Goal: Check status: Check status

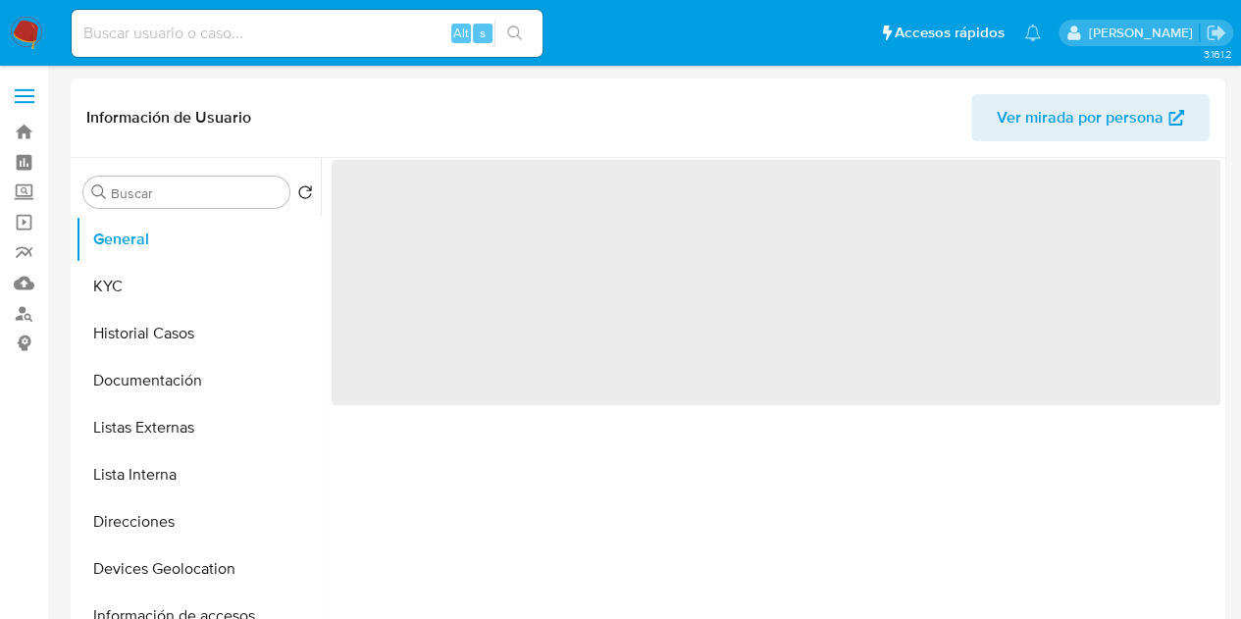
select select "10"
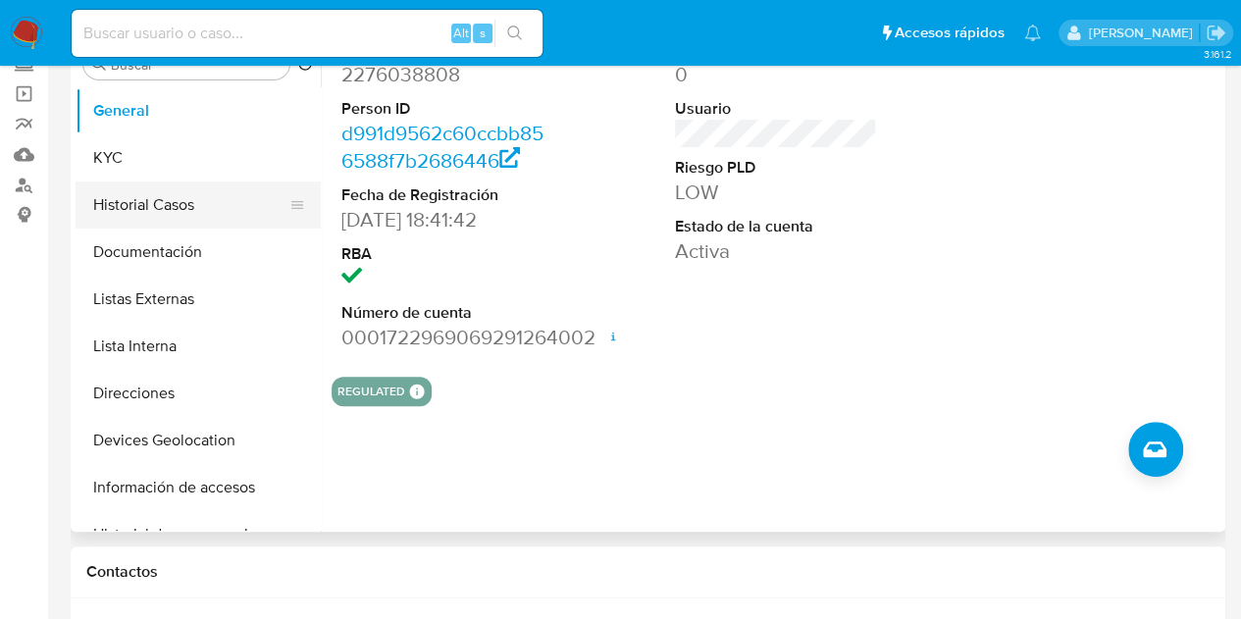
scroll to position [98, 0]
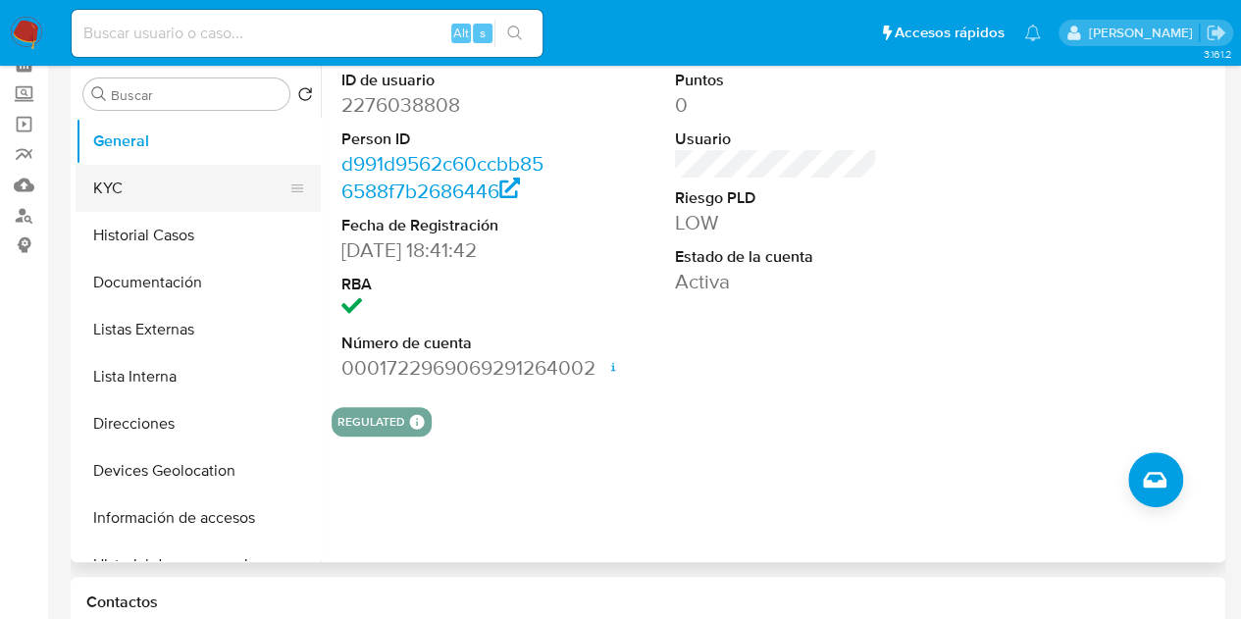
click at [167, 180] on button "KYC" at bounding box center [191, 188] width 230 height 47
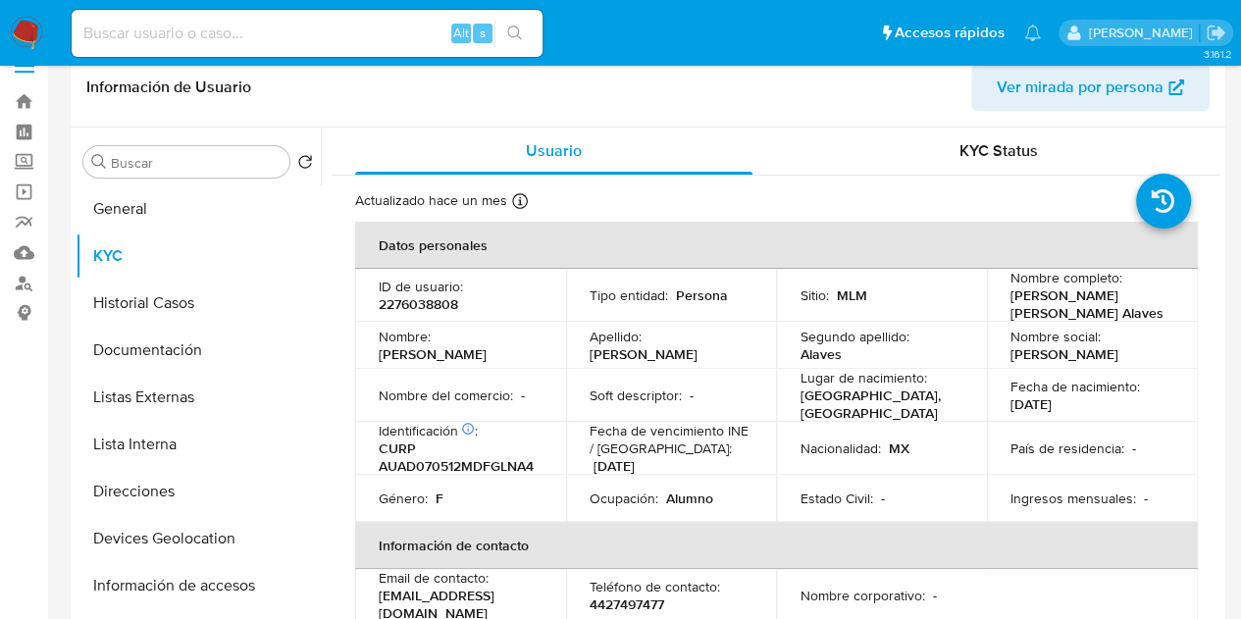
scroll to position [0, 0]
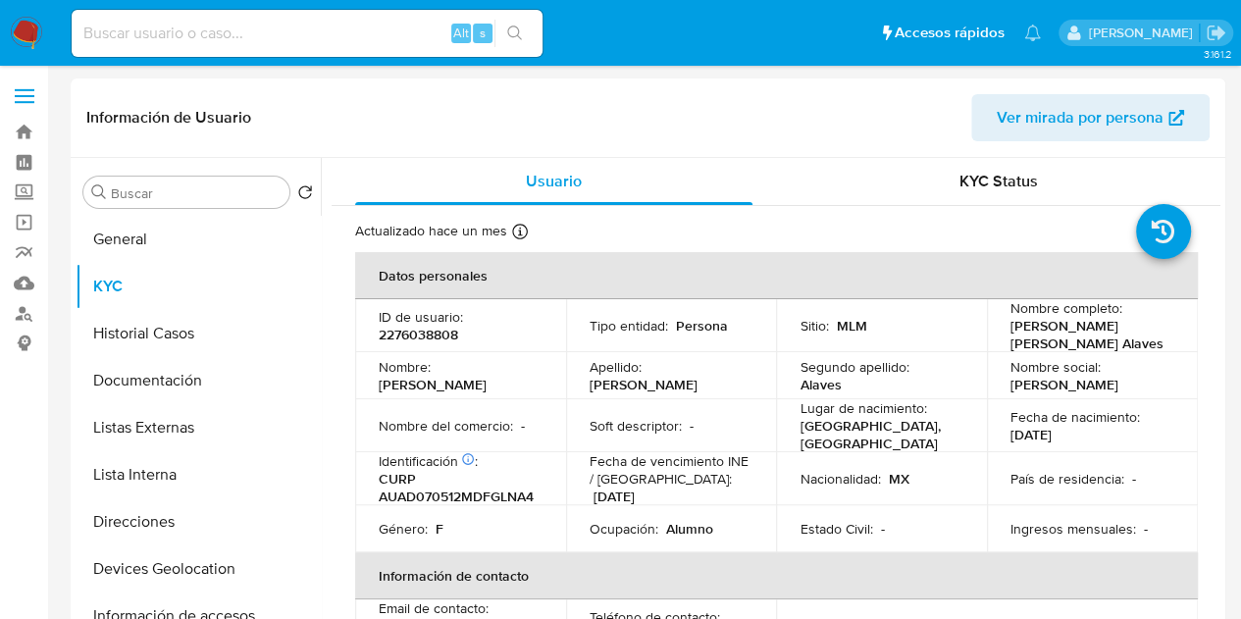
click at [21, 20] on img at bounding box center [26, 33] width 33 height 33
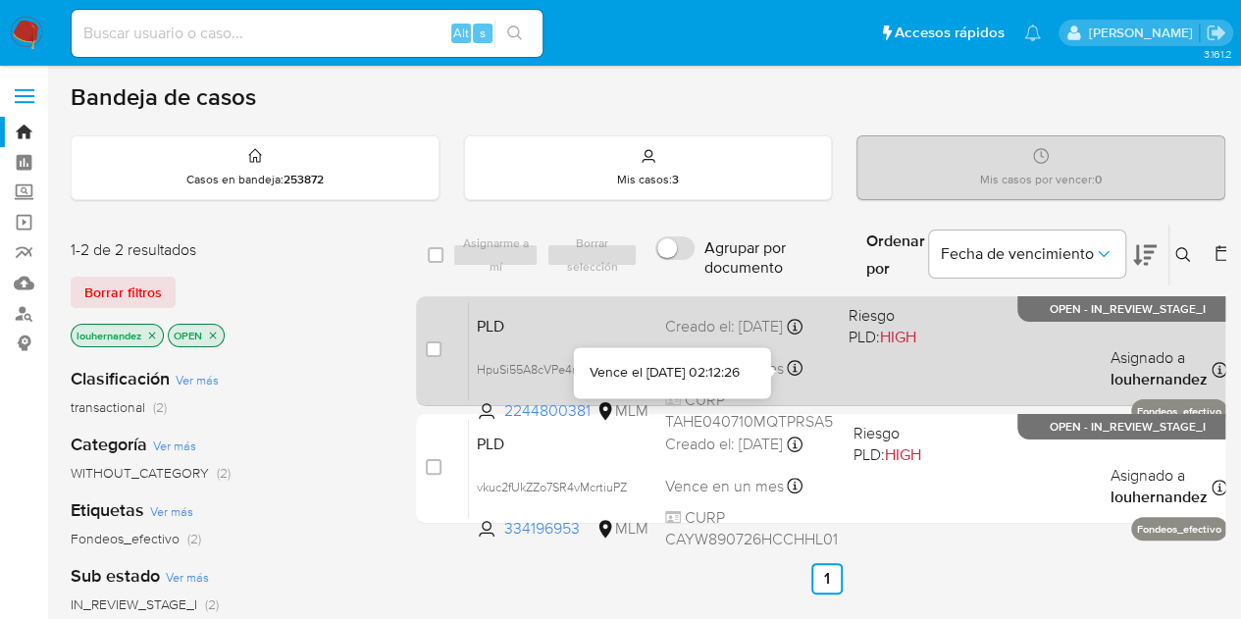
click at [800, 369] on icon at bounding box center [795, 368] width 16 height 16
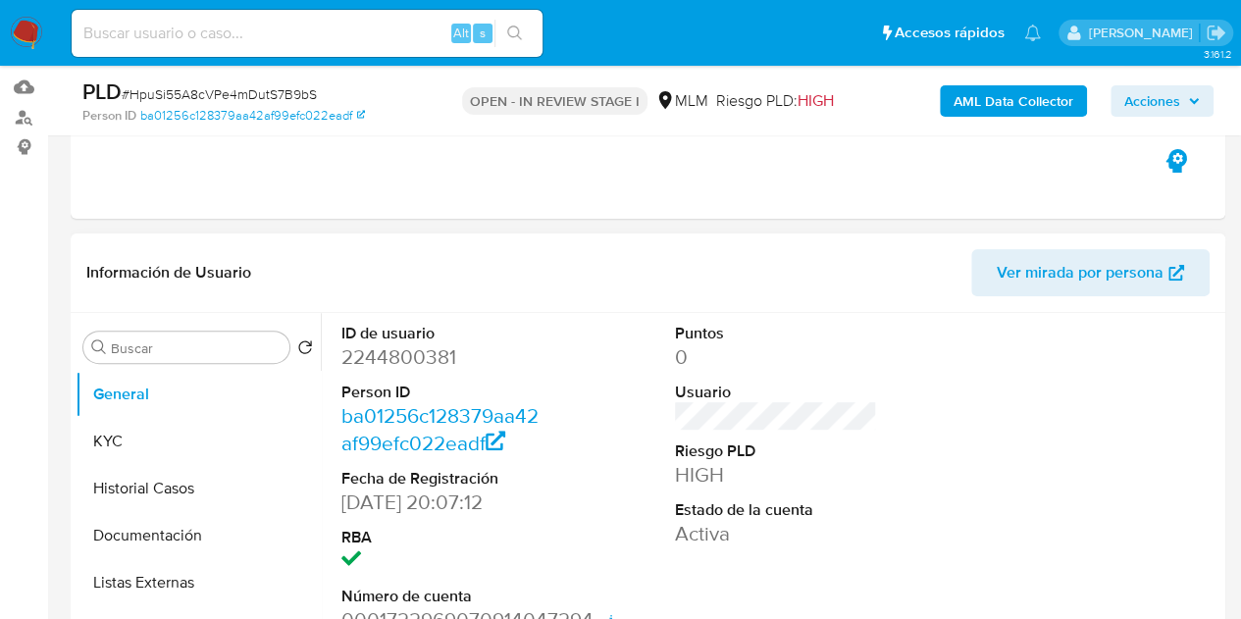
select select "10"
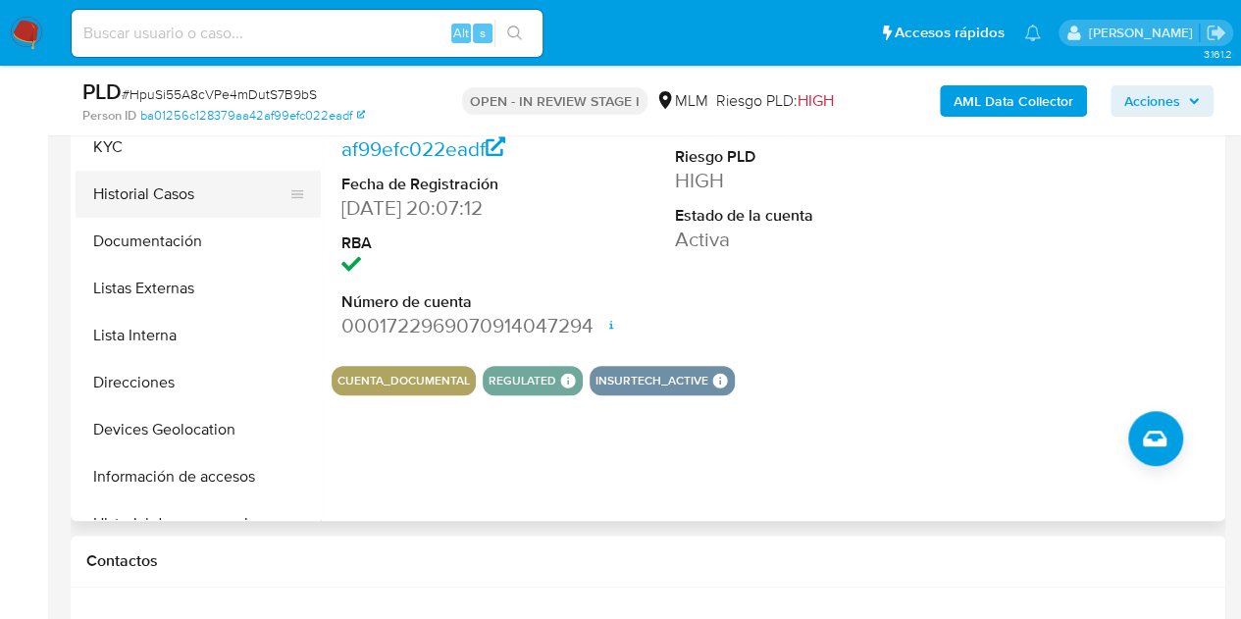
scroll to position [393, 0]
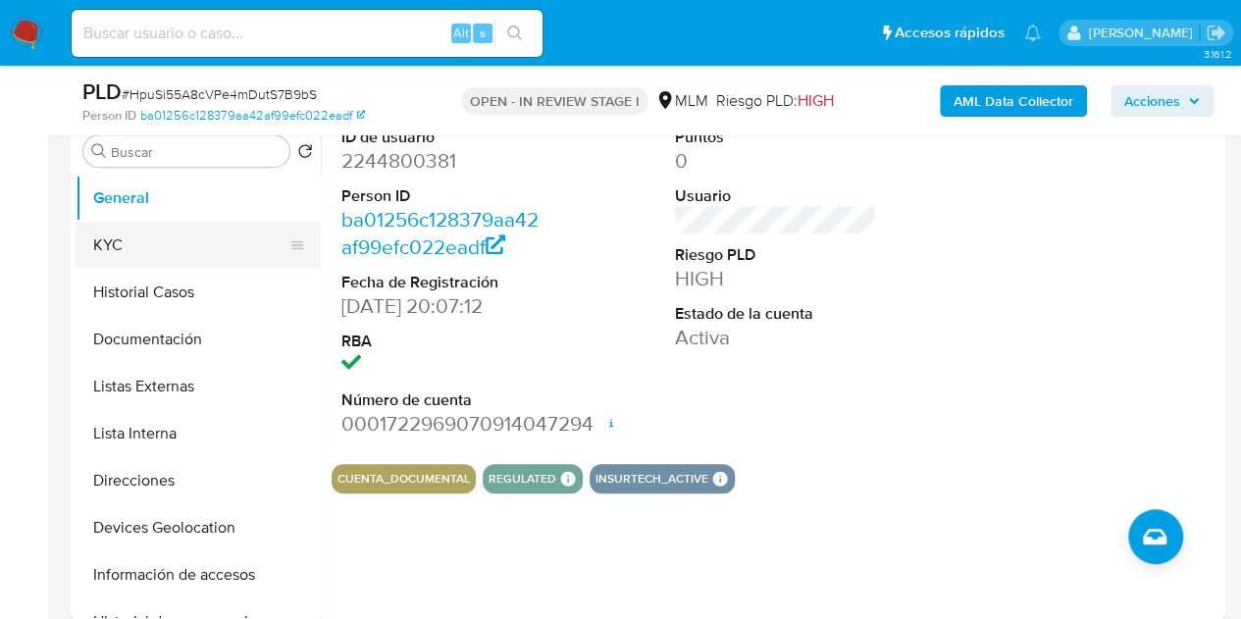
click at [166, 234] on button "KYC" at bounding box center [191, 245] width 230 height 47
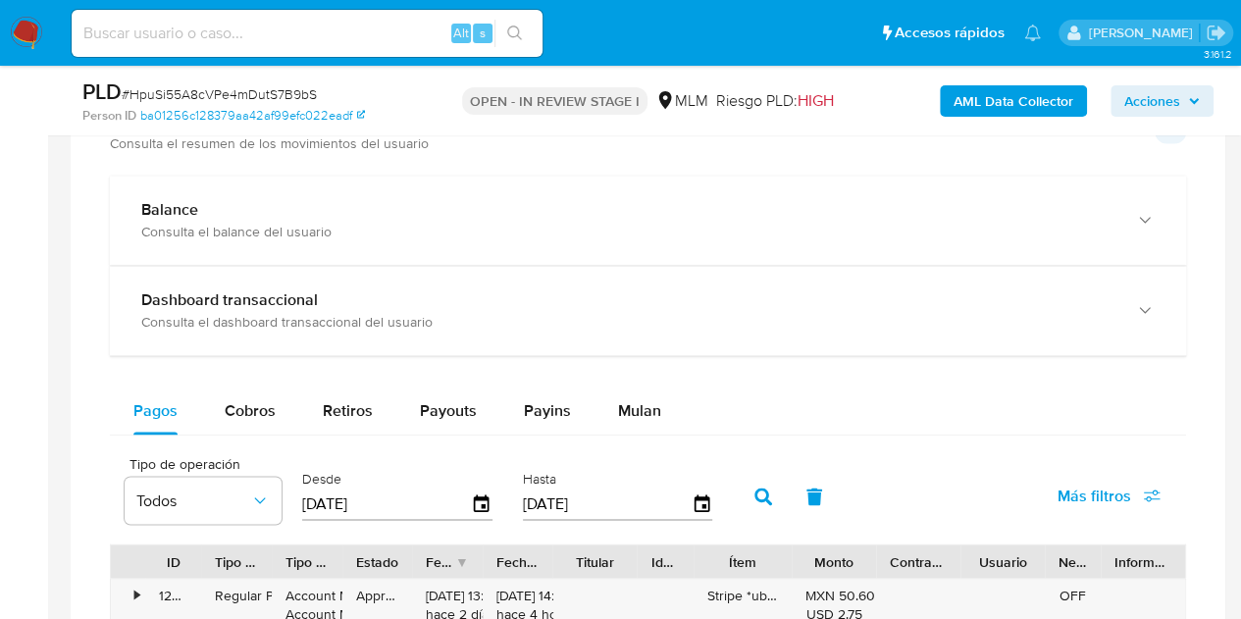
scroll to position [1374, 0]
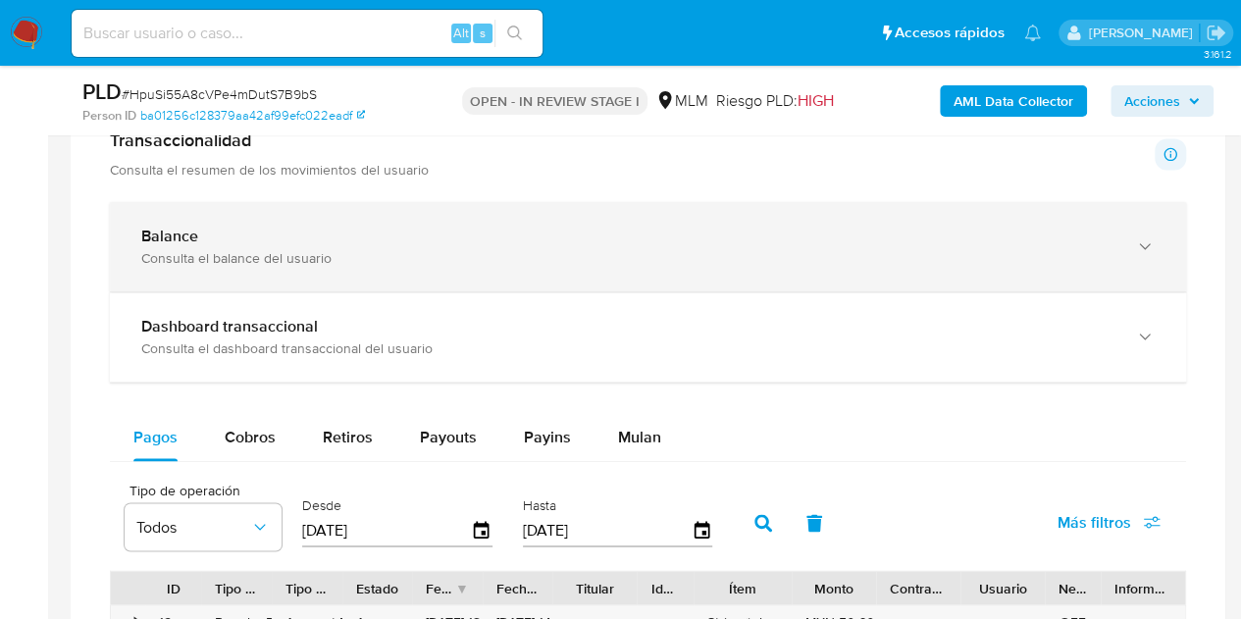
click at [377, 240] on div "Balance" at bounding box center [628, 237] width 974 height 20
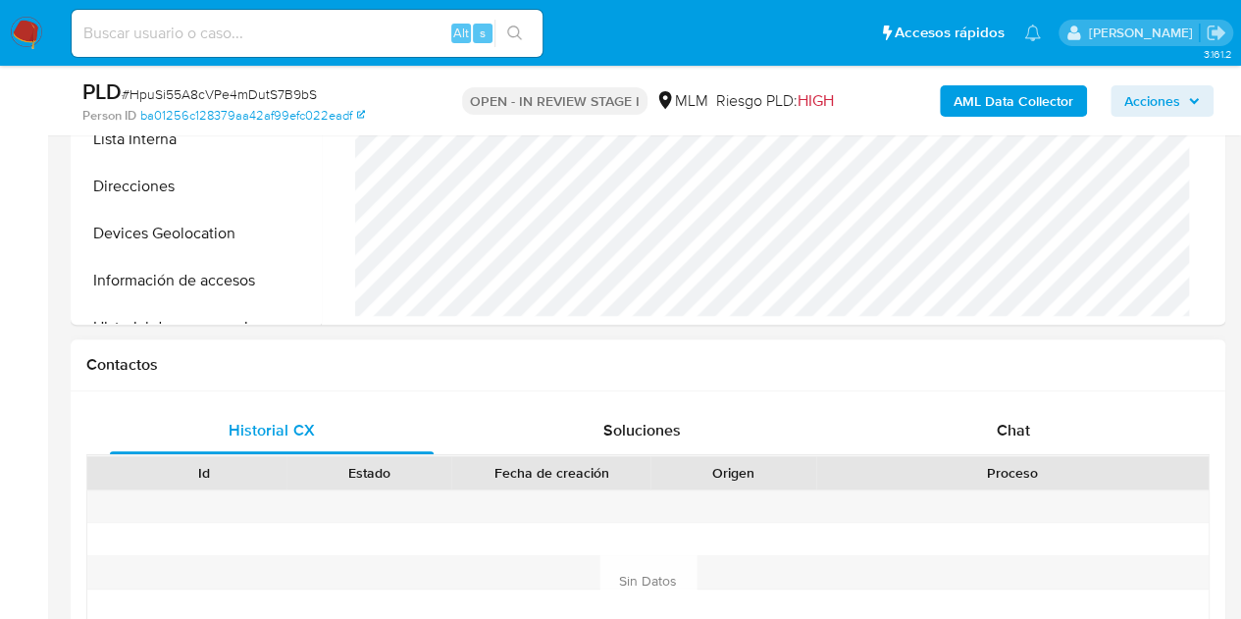
scroll to position [589, 0]
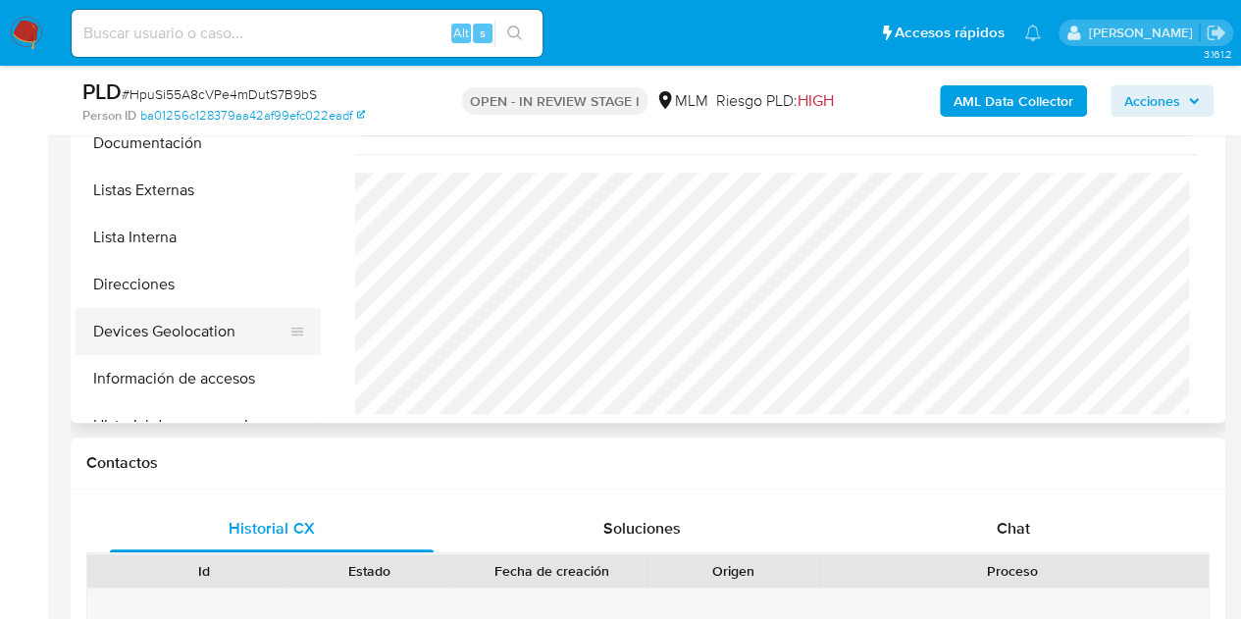
click at [161, 324] on button "Devices Geolocation" at bounding box center [191, 331] width 230 height 47
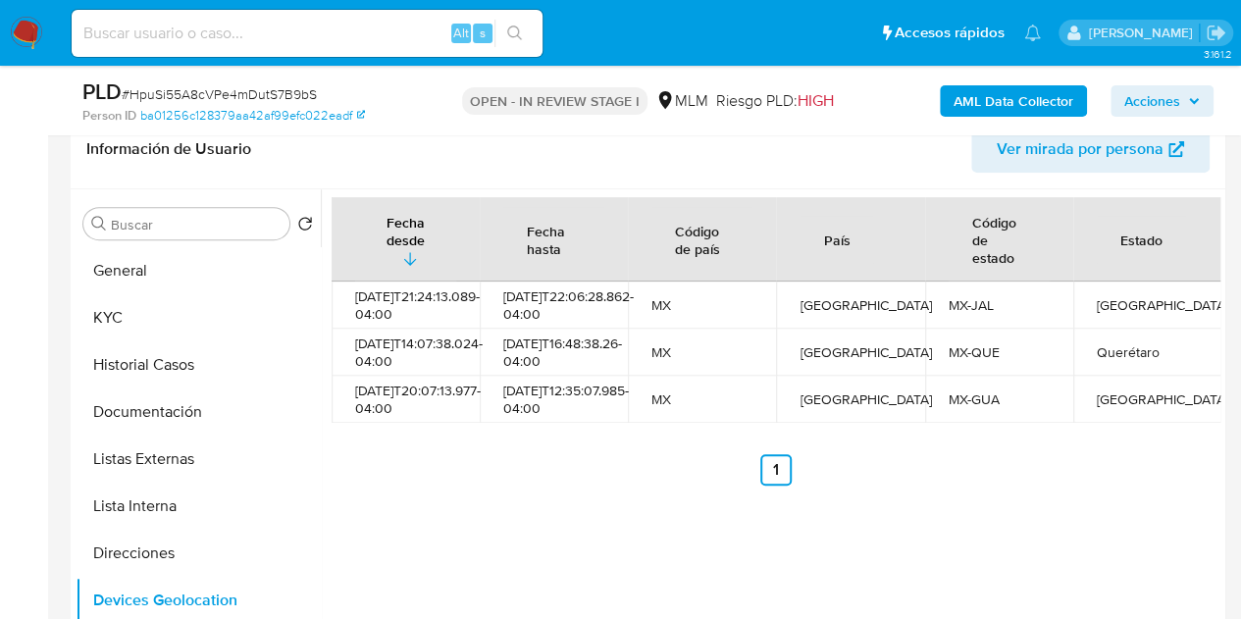
scroll to position [294, 0]
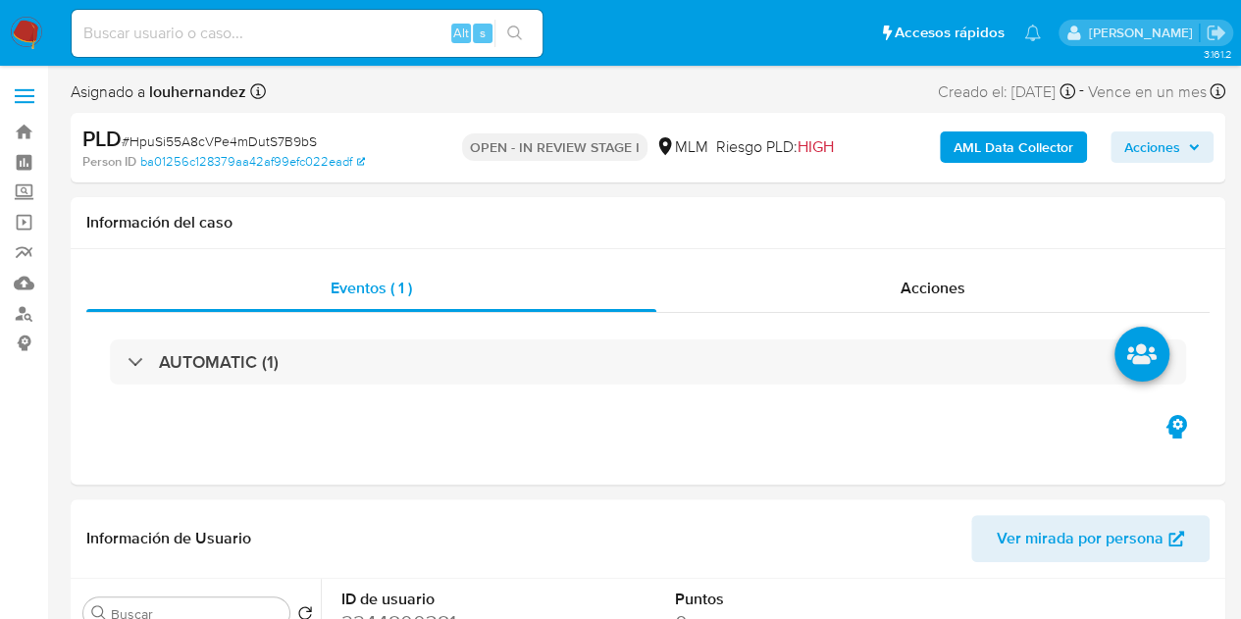
select select "10"
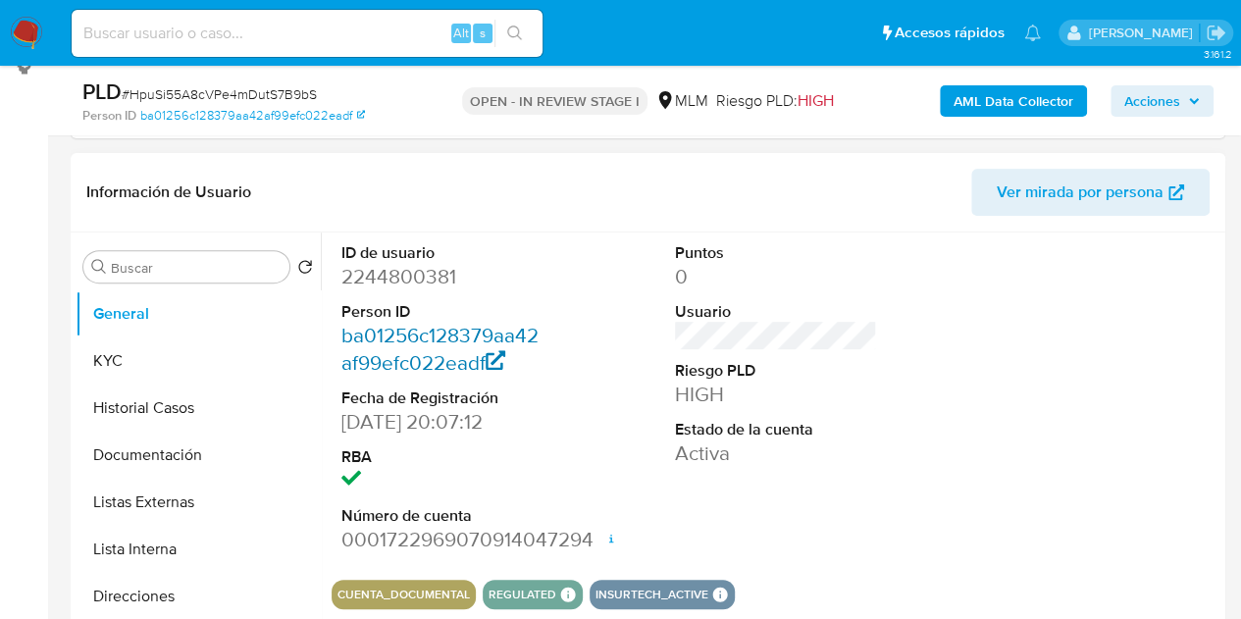
scroll to position [294, 0]
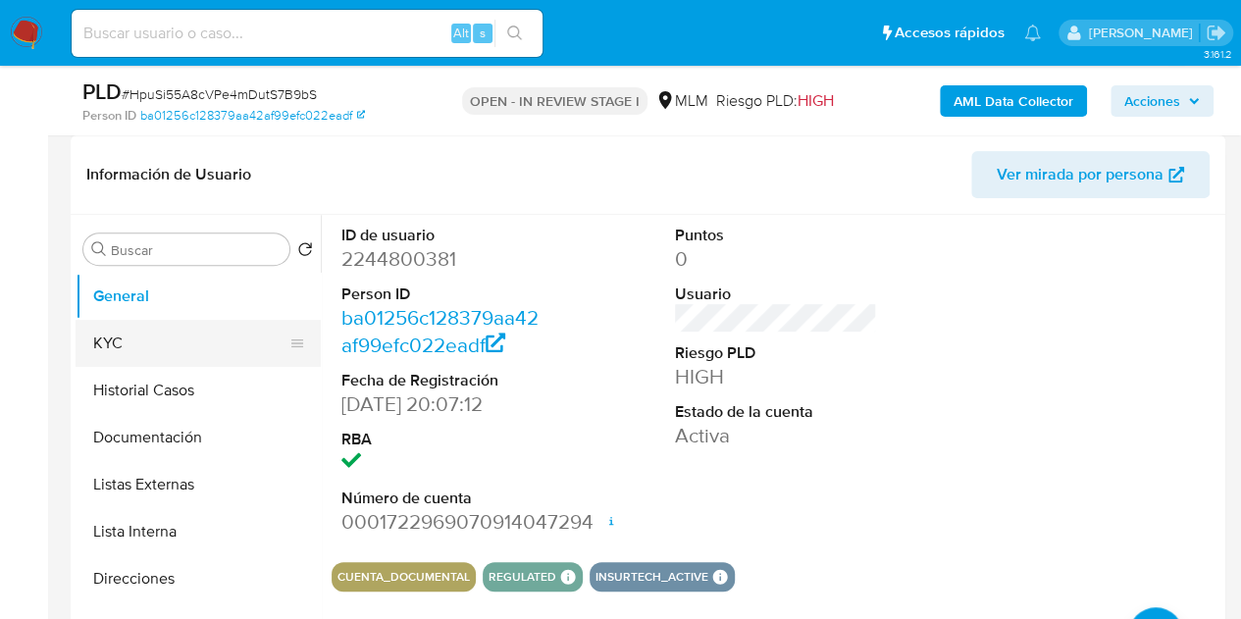
click at [192, 342] on button "KYC" at bounding box center [191, 343] width 230 height 47
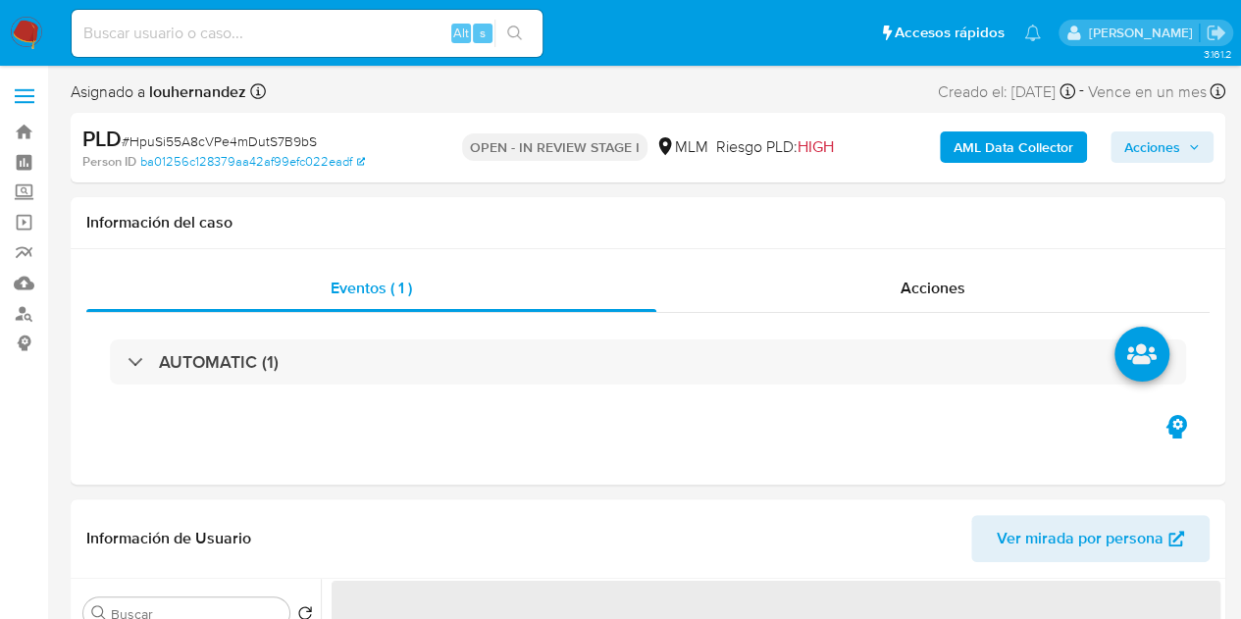
select select "10"
